Goal: Task Accomplishment & Management: Complete application form

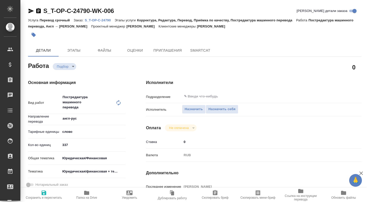
type textarea "x"
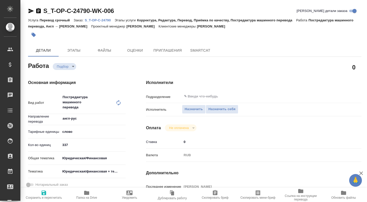
type textarea "x"
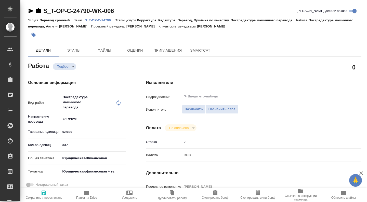
type textarea "x"
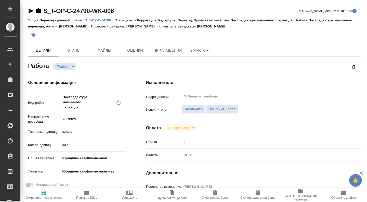
type textarea "x"
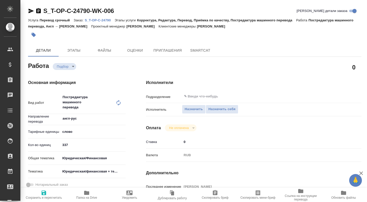
type textarea "x"
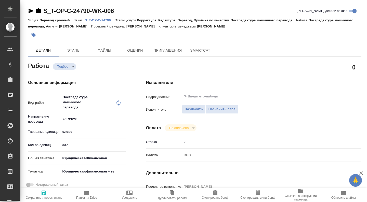
type textarea "x"
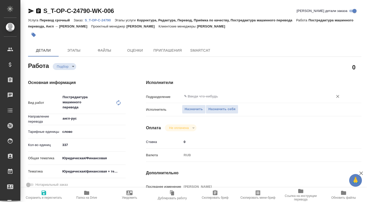
type textarea "x"
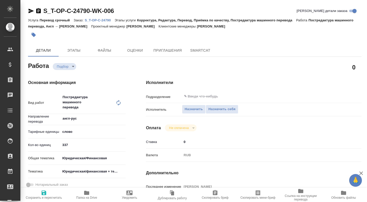
type textarea "x"
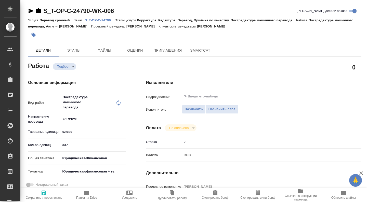
type textarea "x"
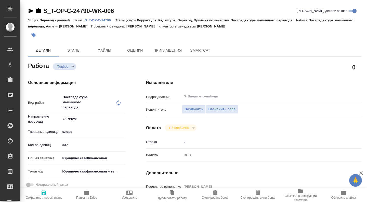
scroll to position [243, 0]
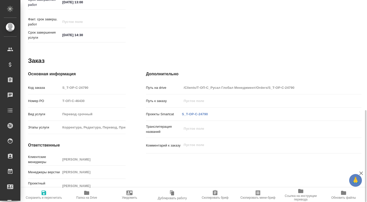
type textarea "x"
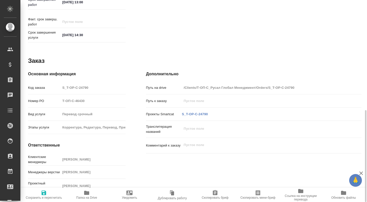
click at [86, 196] on span "Папка на Drive" at bounding box center [86, 198] width 21 height 4
type textarea "x"
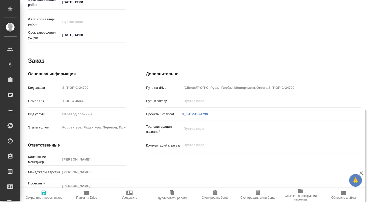
type textarea "x"
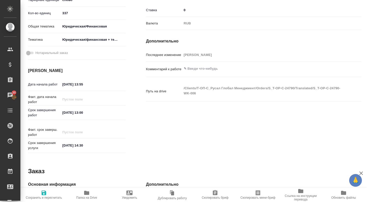
scroll to position [22, 0]
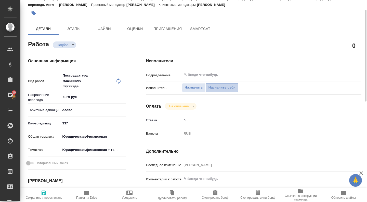
click at [220, 88] on span "Назначить себя" at bounding box center [221, 88] width 27 height 6
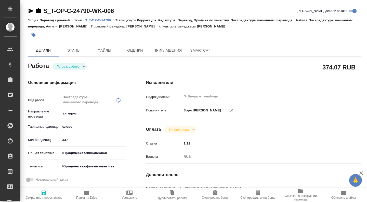
type textarea "x"
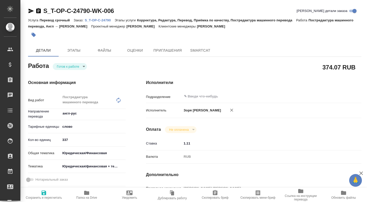
type textarea "x"
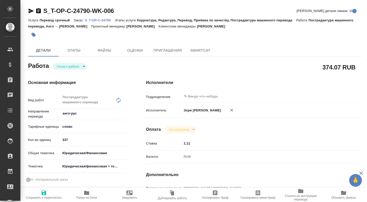
type textarea "x"
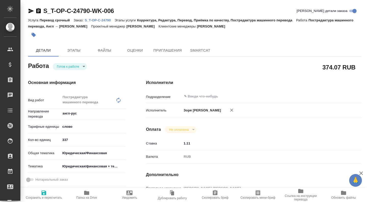
type textarea "x"
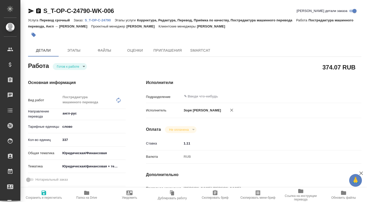
type textarea "x"
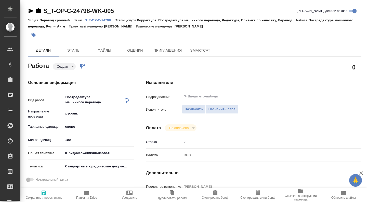
type textarea "x"
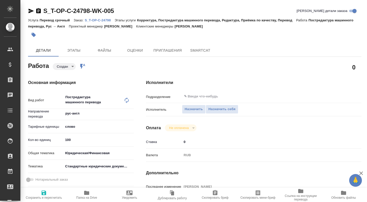
type textarea "x"
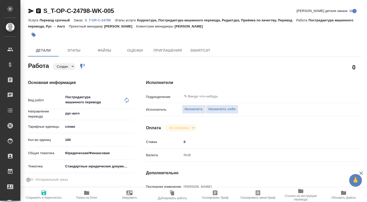
type textarea "x"
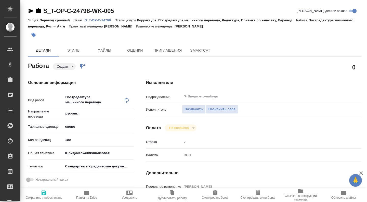
type textarea "x"
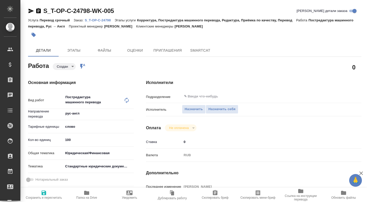
type textarea "x"
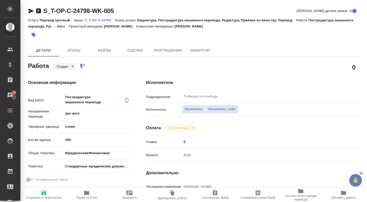
click at [90, 193] on span "Папка на Drive" at bounding box center [86, 195] width 37 height 10
click at [220, 103] on div "Подразделение ​" at bounding box center [253, 98] width 215 height 13
click at [218, 110] on span "Назначить себя" at bounding box center [221, 110] width 27 height 6
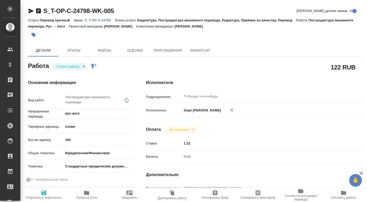
type textarea "x"
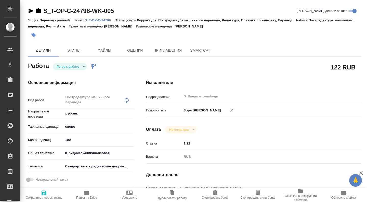
type textarea "x"
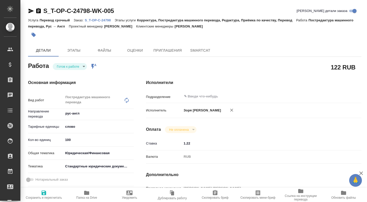
type textarea "x"
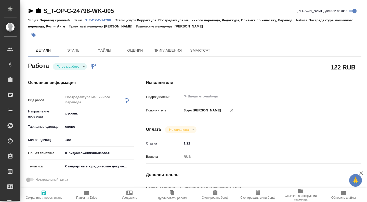
type textarea "x"
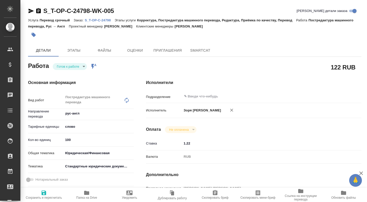
type textarea "x"
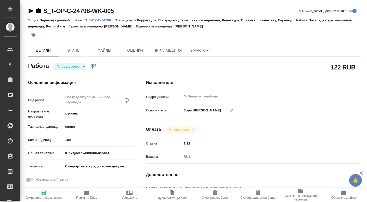
type textarea "x"
